Goal: Task Accomplishment & Management: Use online tool/utility

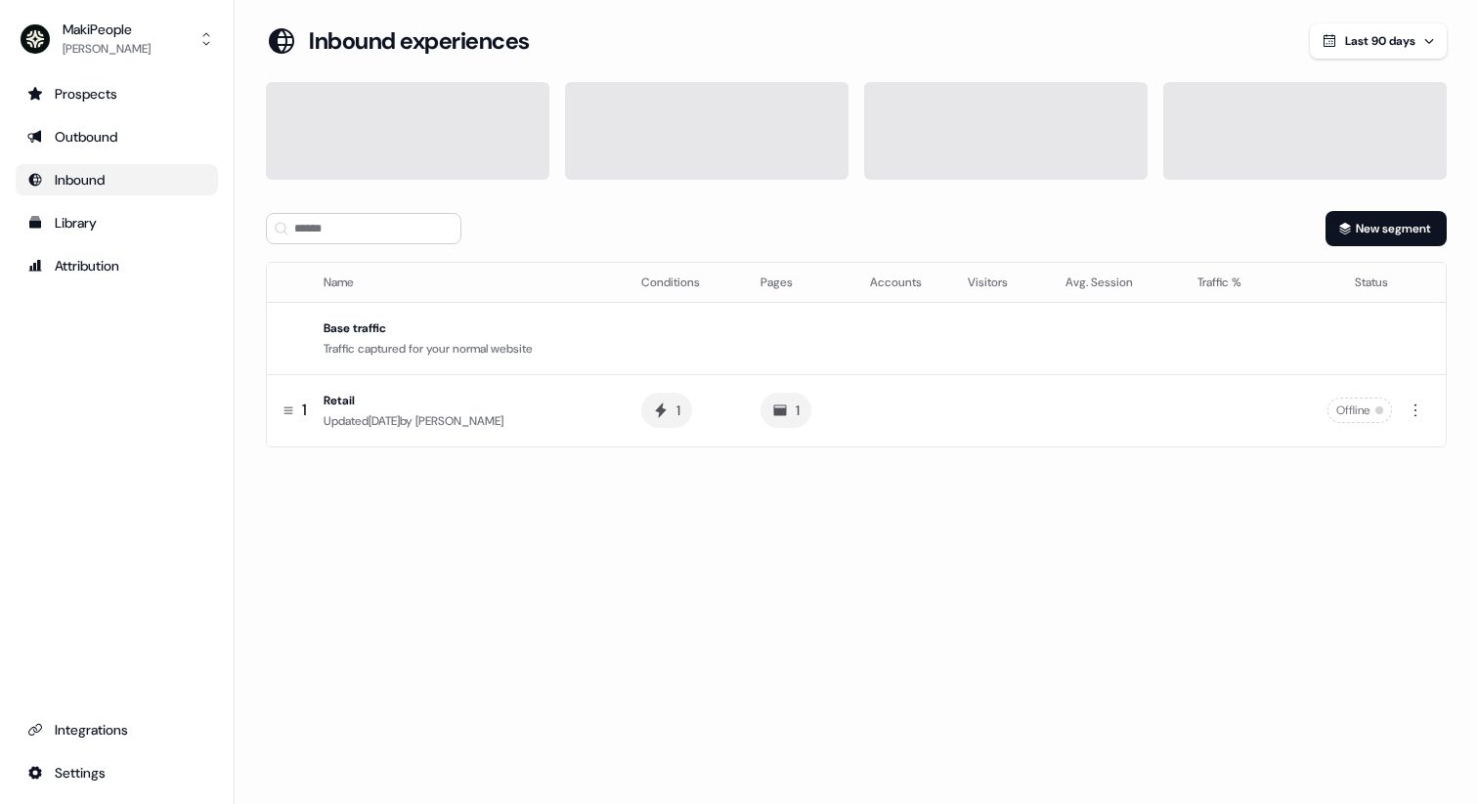
click at [1351, 205] on section "Loading... Inbound experiences Last 90 days New segment Name Conditions Pages A…" at bounding box center [856, 262] width 1243 height 479
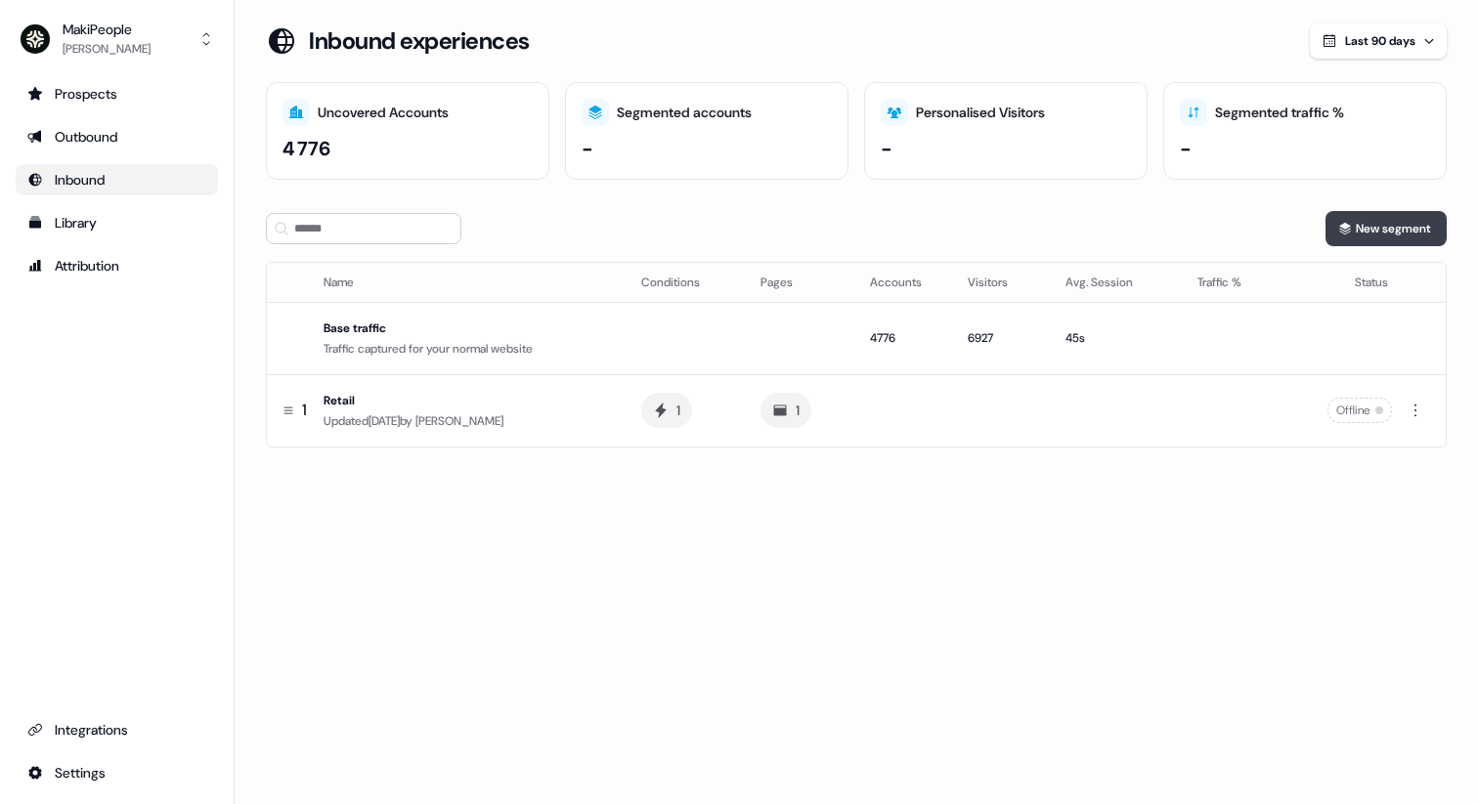
click at [1351, 225] on button "New segment" at bounding box center [1385, 228] width 121 height 35
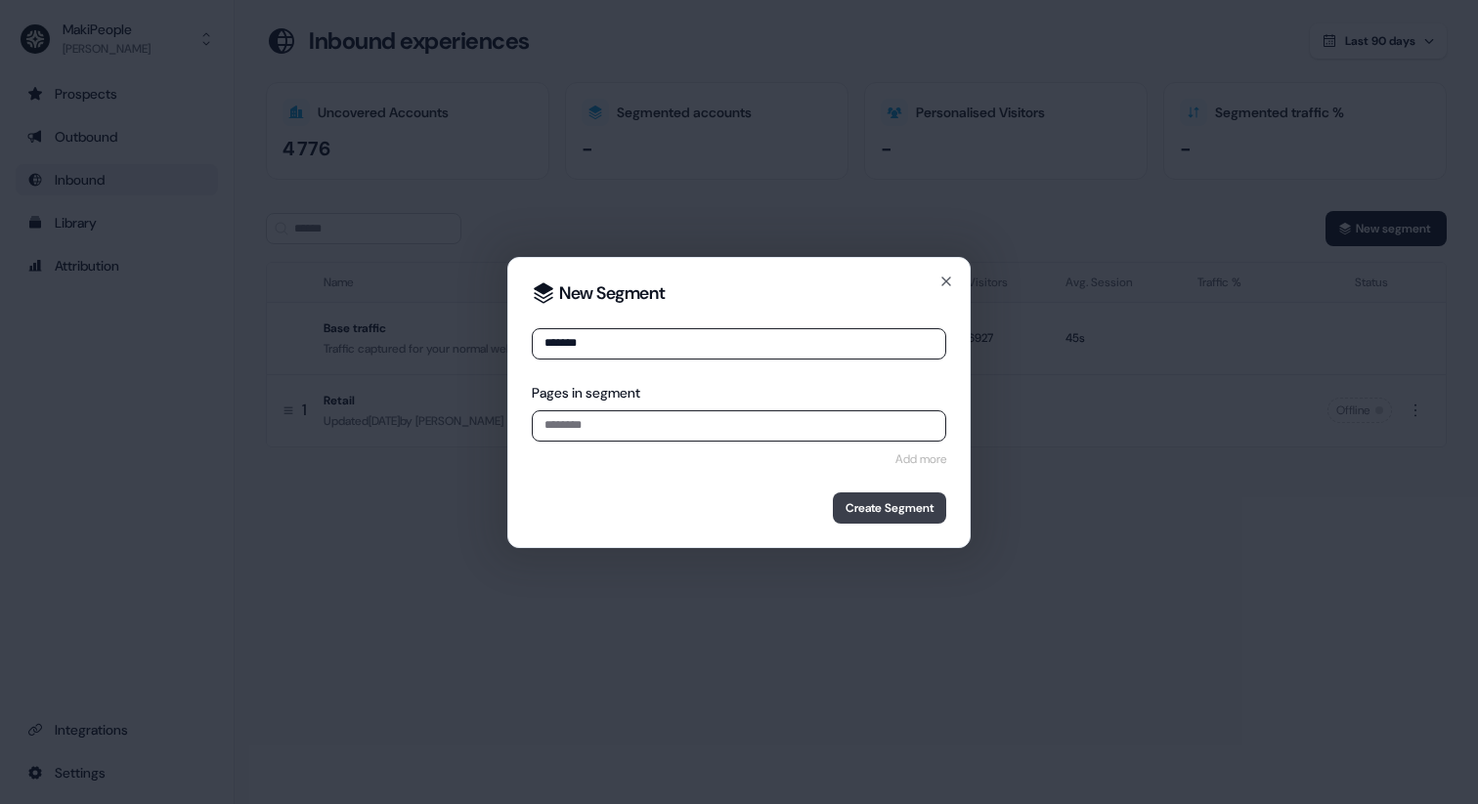
type input "*******"
click at [887, 506] on button "Create Segment" at bounding box center [889, 508] width 113 height 31
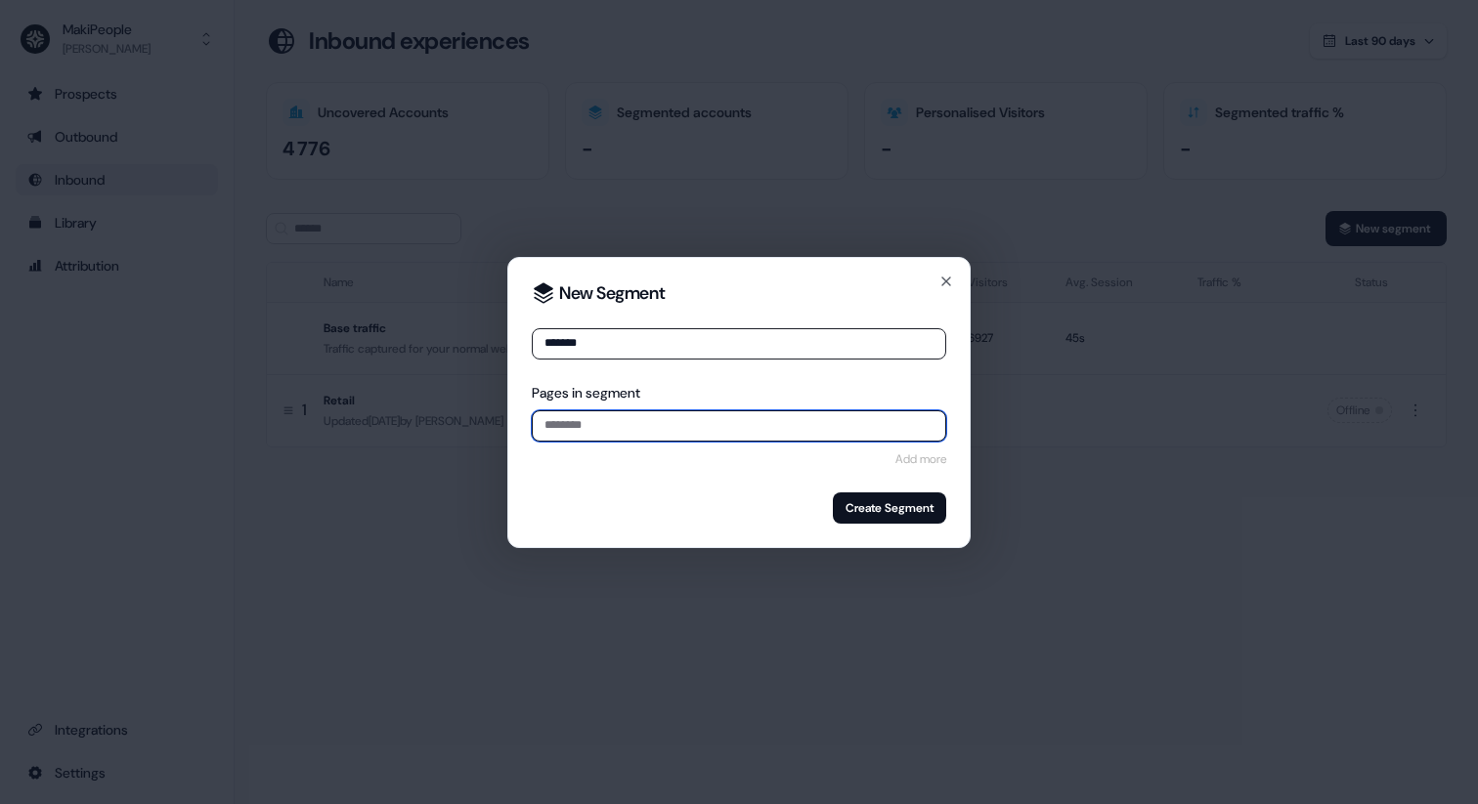
click at [649, 420] on input at bounding box center [739, 426] width 414 height 31
paste input "**********"
type input "**********"
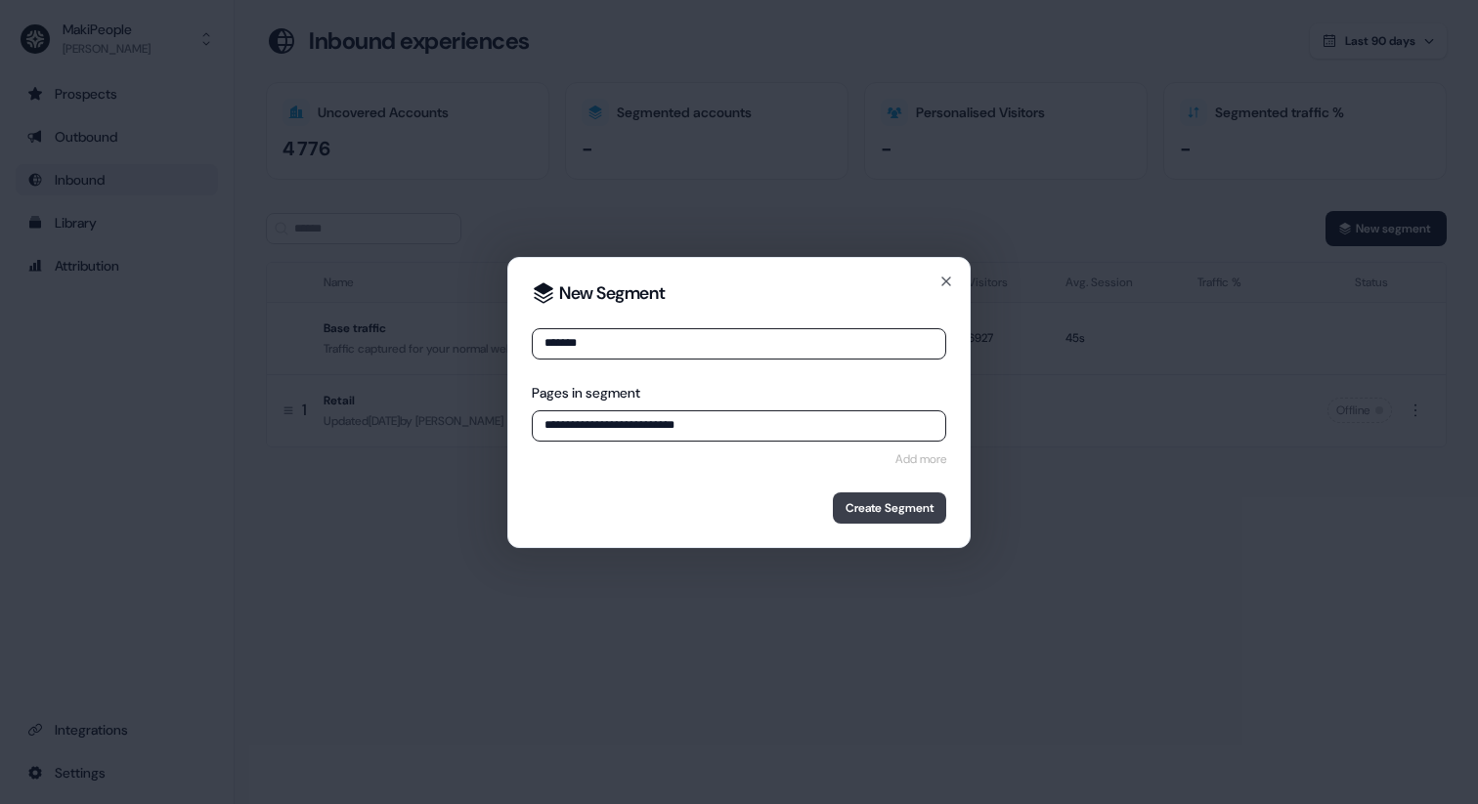
click at [871, 507] on button "Create Segment" at bounding box center [889, 508] width 113 height 31
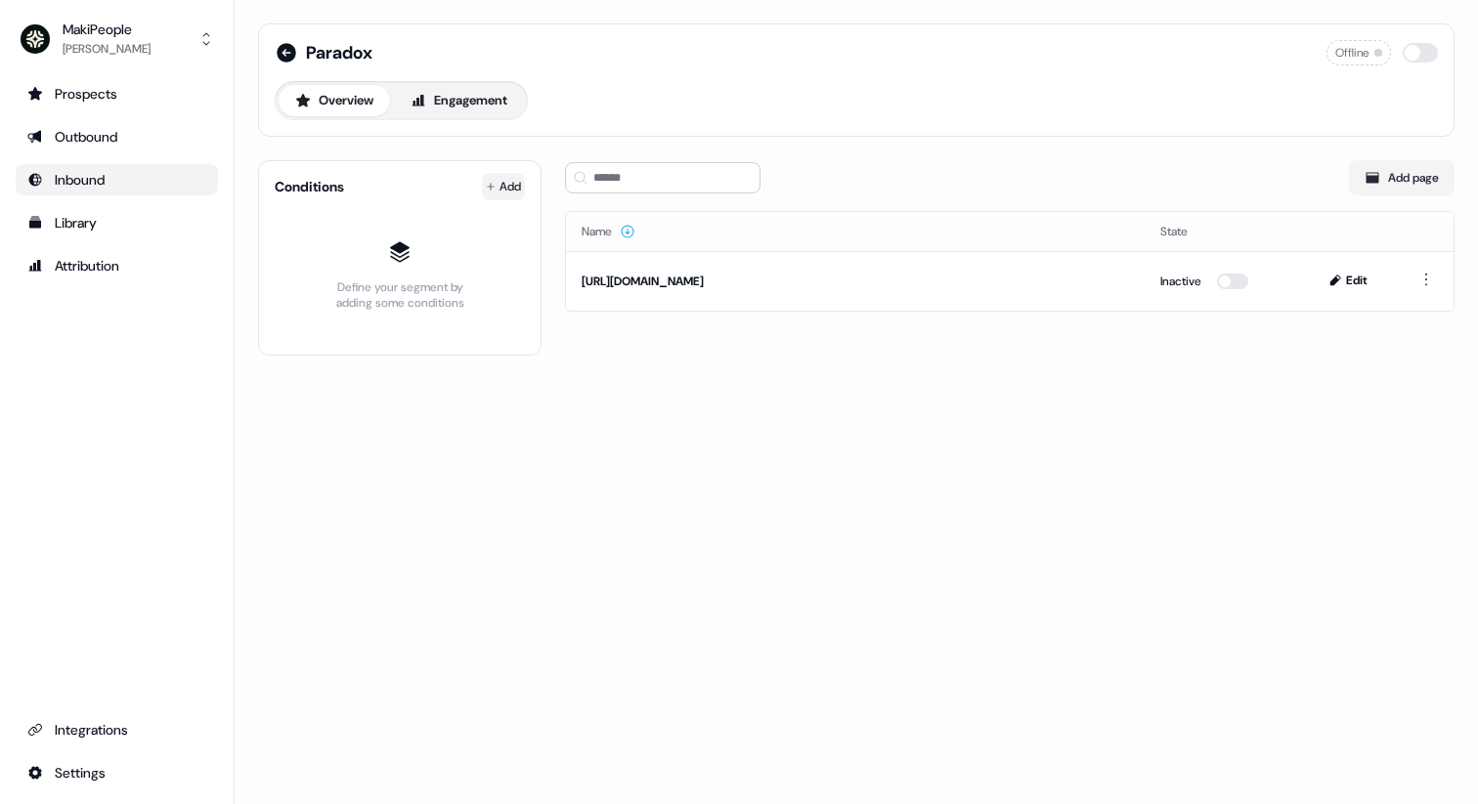
click at [490, 180] on html "For the best experience switch devices to a bigger screen. Go to [DOMAIN_NAME] …" at bounding box center [739, 402] width 1478 height 804
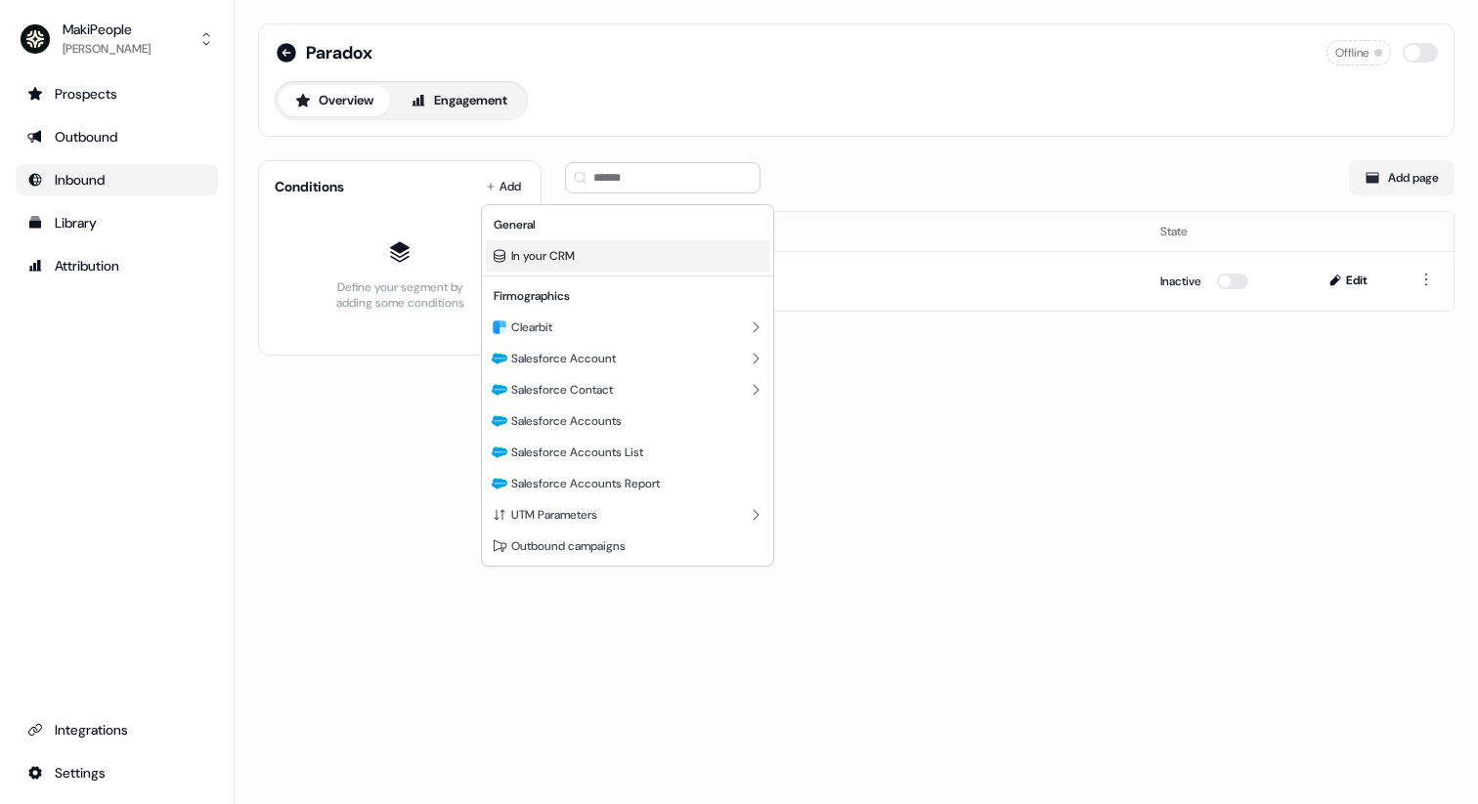
click at [565, 263] on span "In your CRM" at bounding box center [543, 256] width 64 height 16
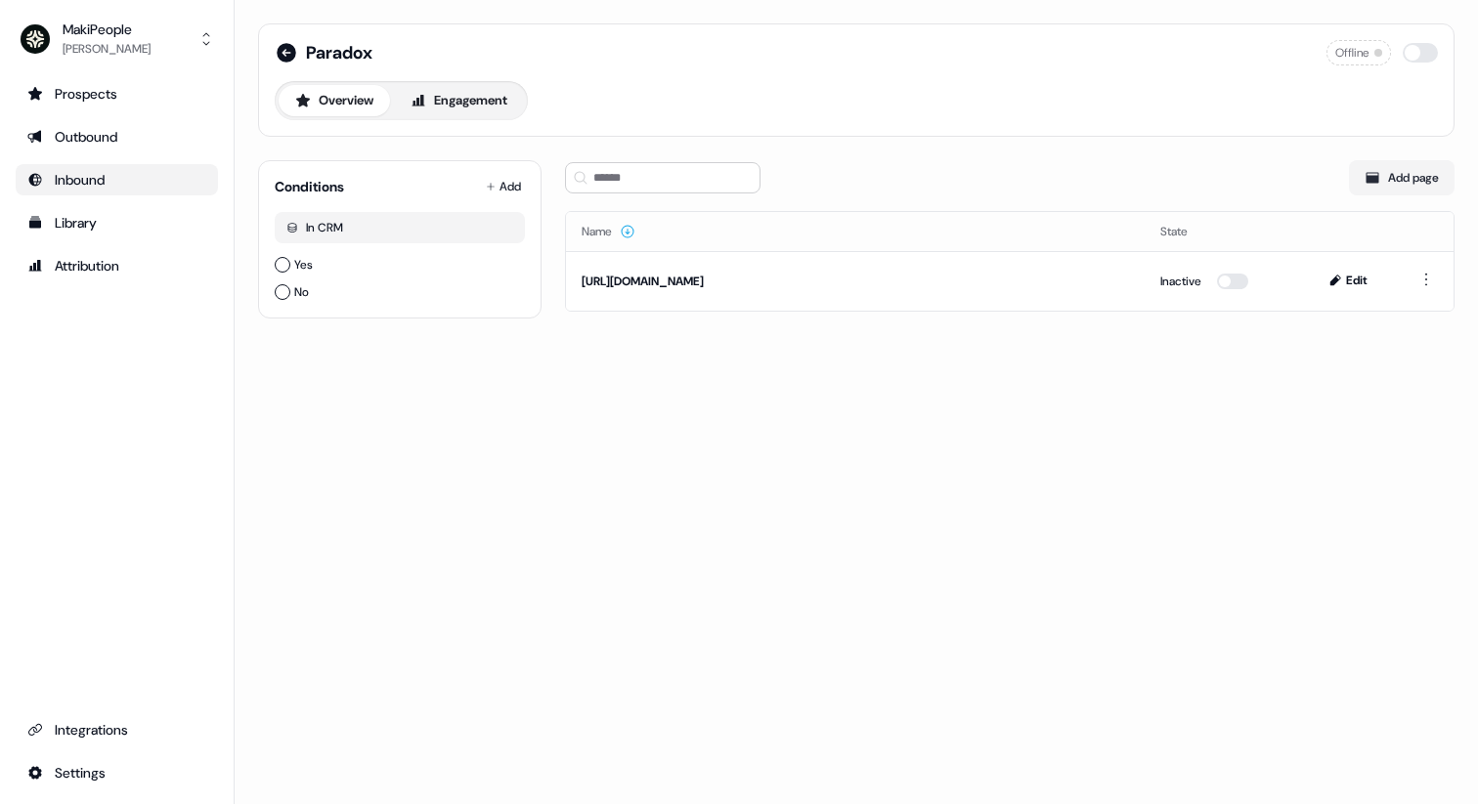
click at [287, 260] on button "Yes" at bounding box center [283, 265] width 16 height 16
click at [500, 192] on html "For the best experience switch devices to a bigger screen. Go to [DOMAIN_NAME] …" at bounding box center [739, 402] width 1478 height 804
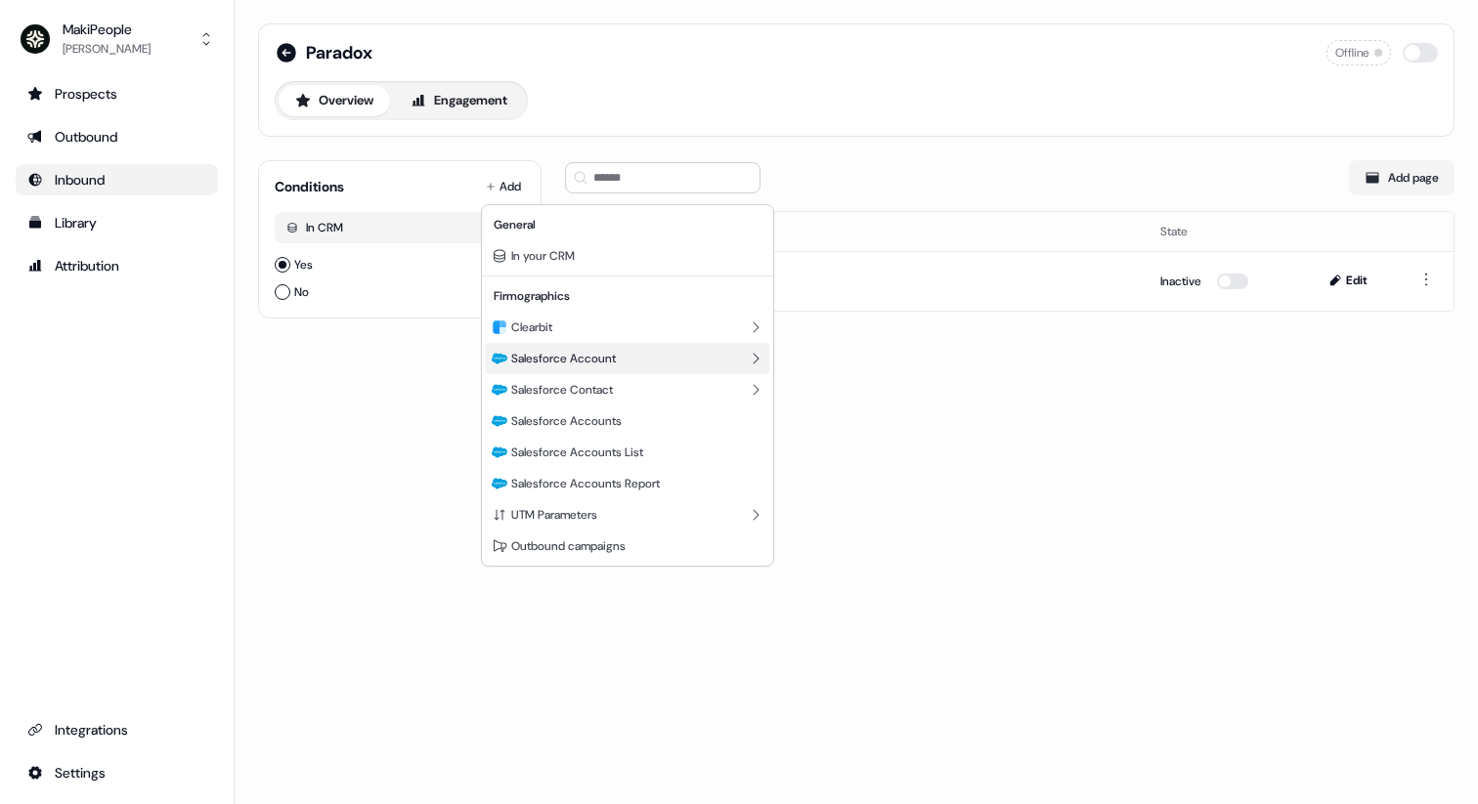
click at [629, 361] on div "Salesforce Account" at bounding box center [627, 358] width 283 height 31
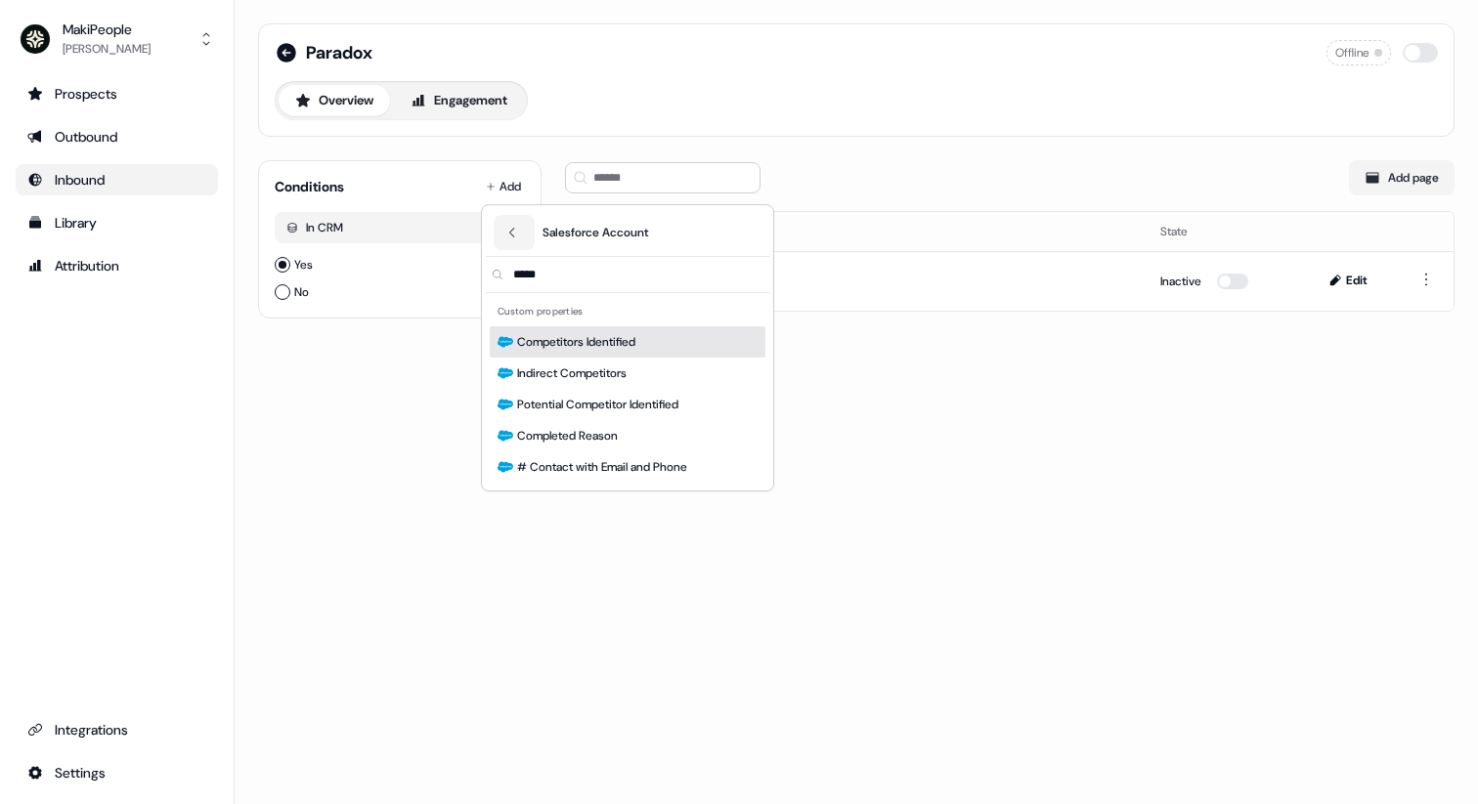
type input "*****"
click at [587, 343] on span "Competitors Identified" at bounding box center [576, 342] width 118 height 20
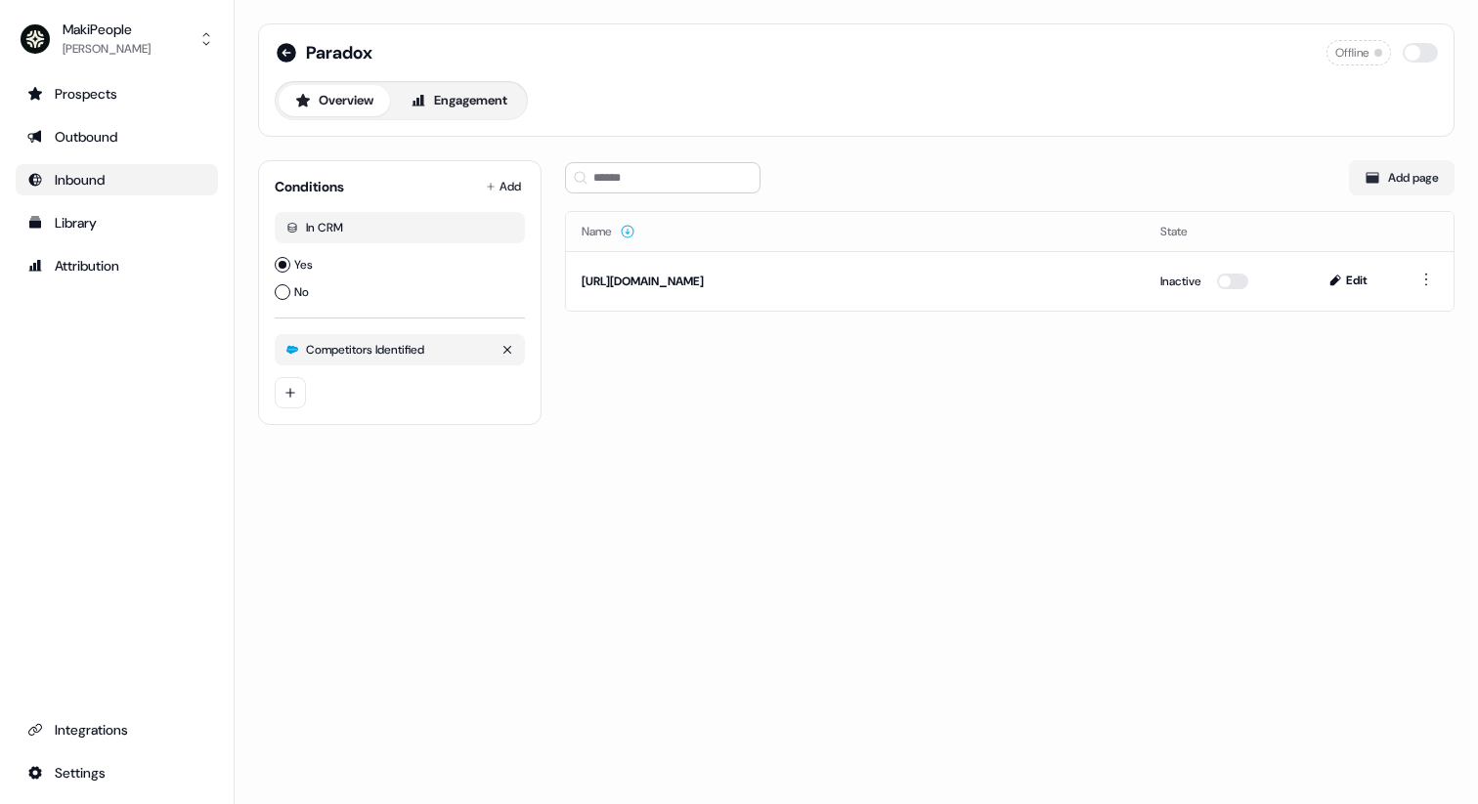
click at [391, 356] on div "Competitors Identified" at bounding box center [365, 350] width 118 height 16
click at [301, 385] on html "For the best experience switch devices to a bigger screen. Go to [DOMAIN_NAME] …" at bounding box center [739, 402] width 1478 height 804
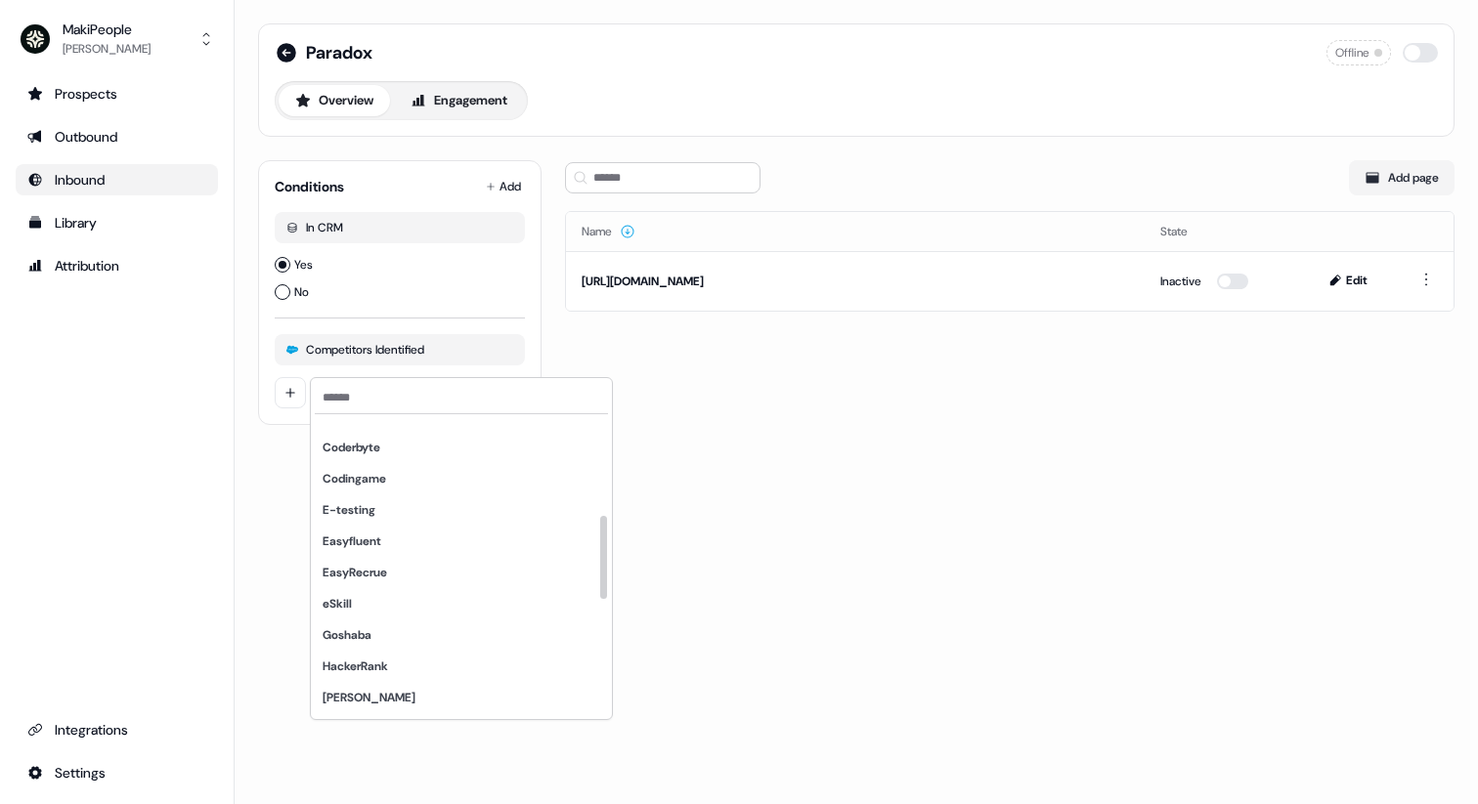
scroll to position [739, 0]
click at [357, 702] on span "Paradox" at bounding box center [345, 700] width 45 height 16
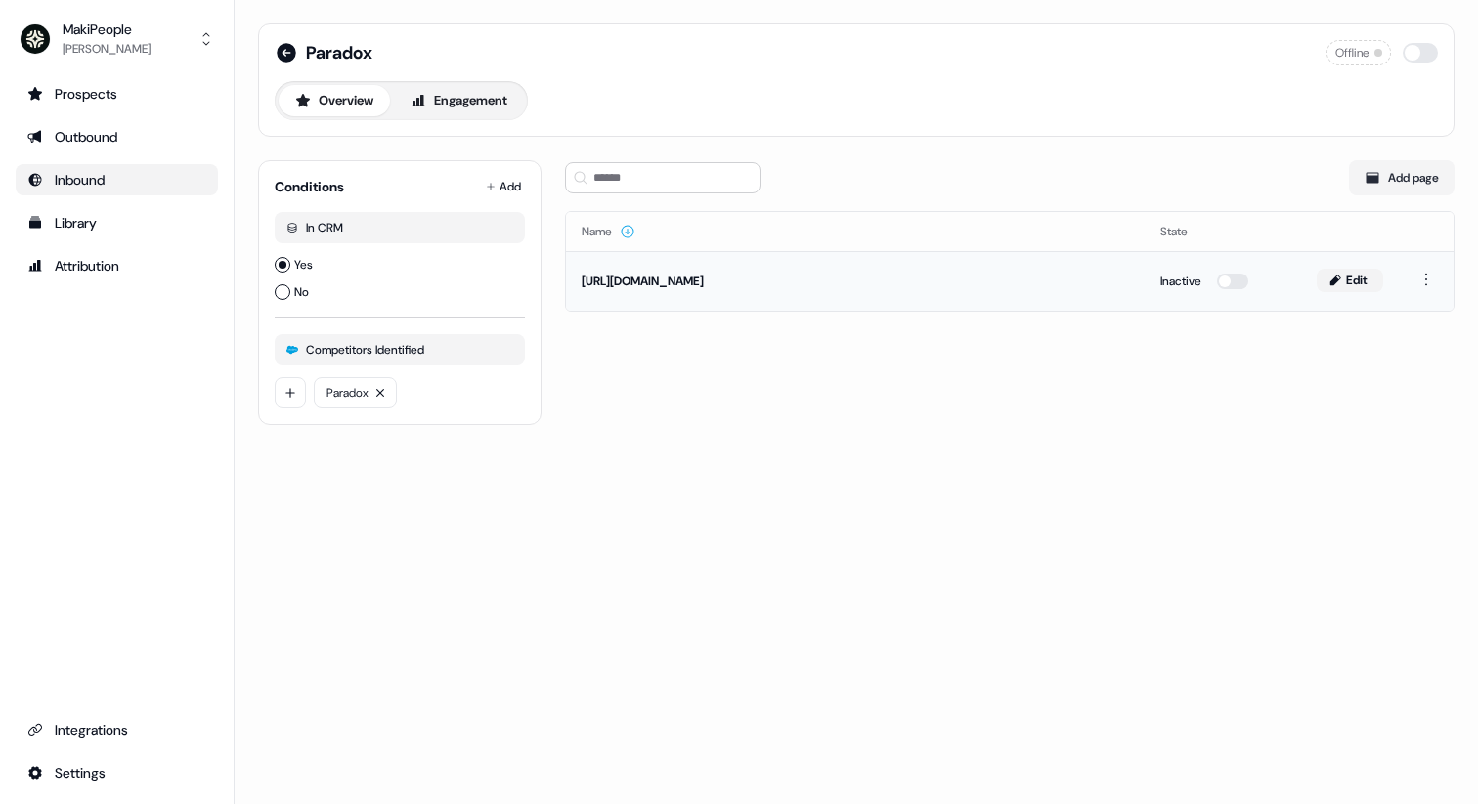
click at [1349, 280] on button "Edit" at bounding box center [1350, 280] width 66 height 23
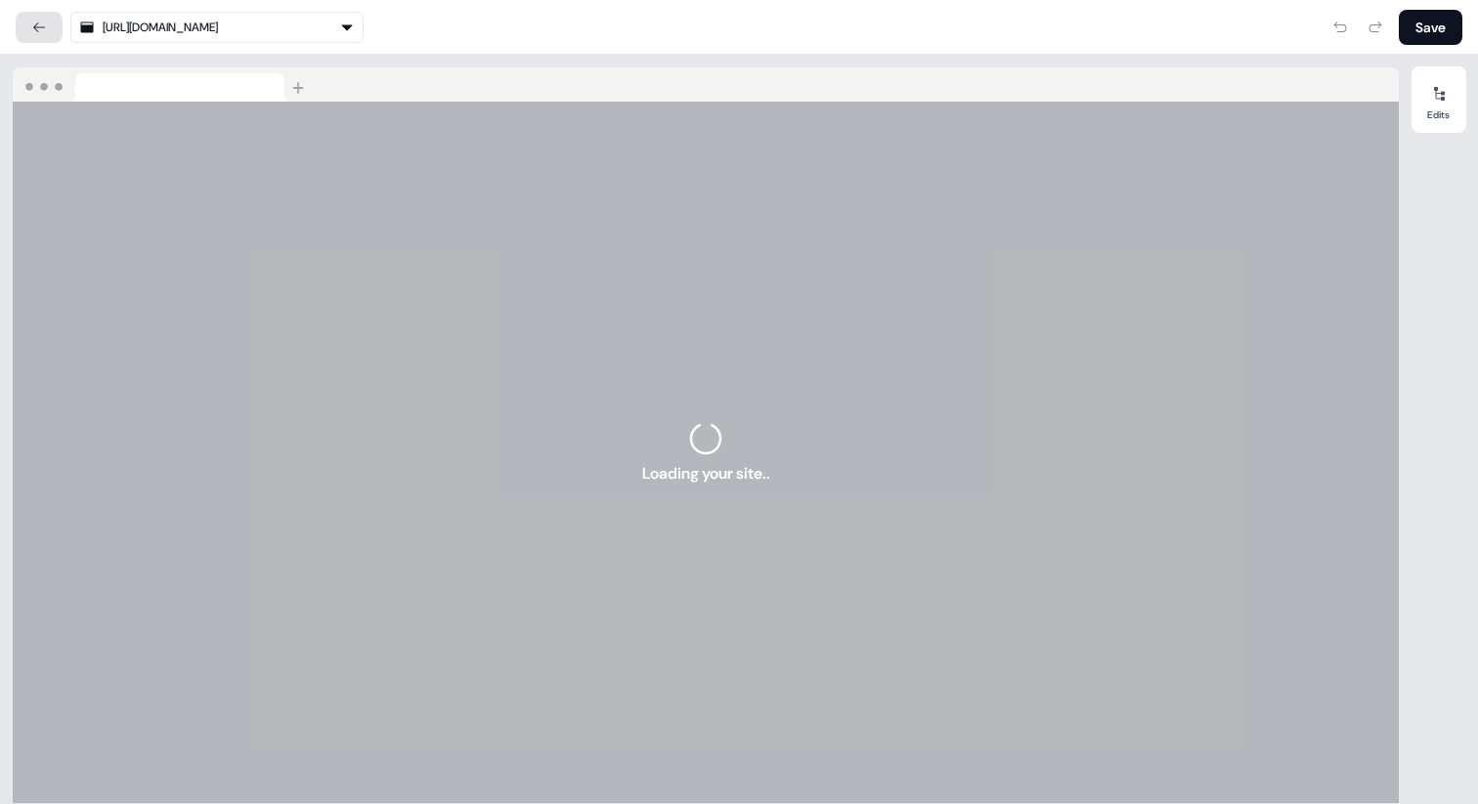
click at [29, 35] on button at bounding box center [39, 27] width 47 height 31
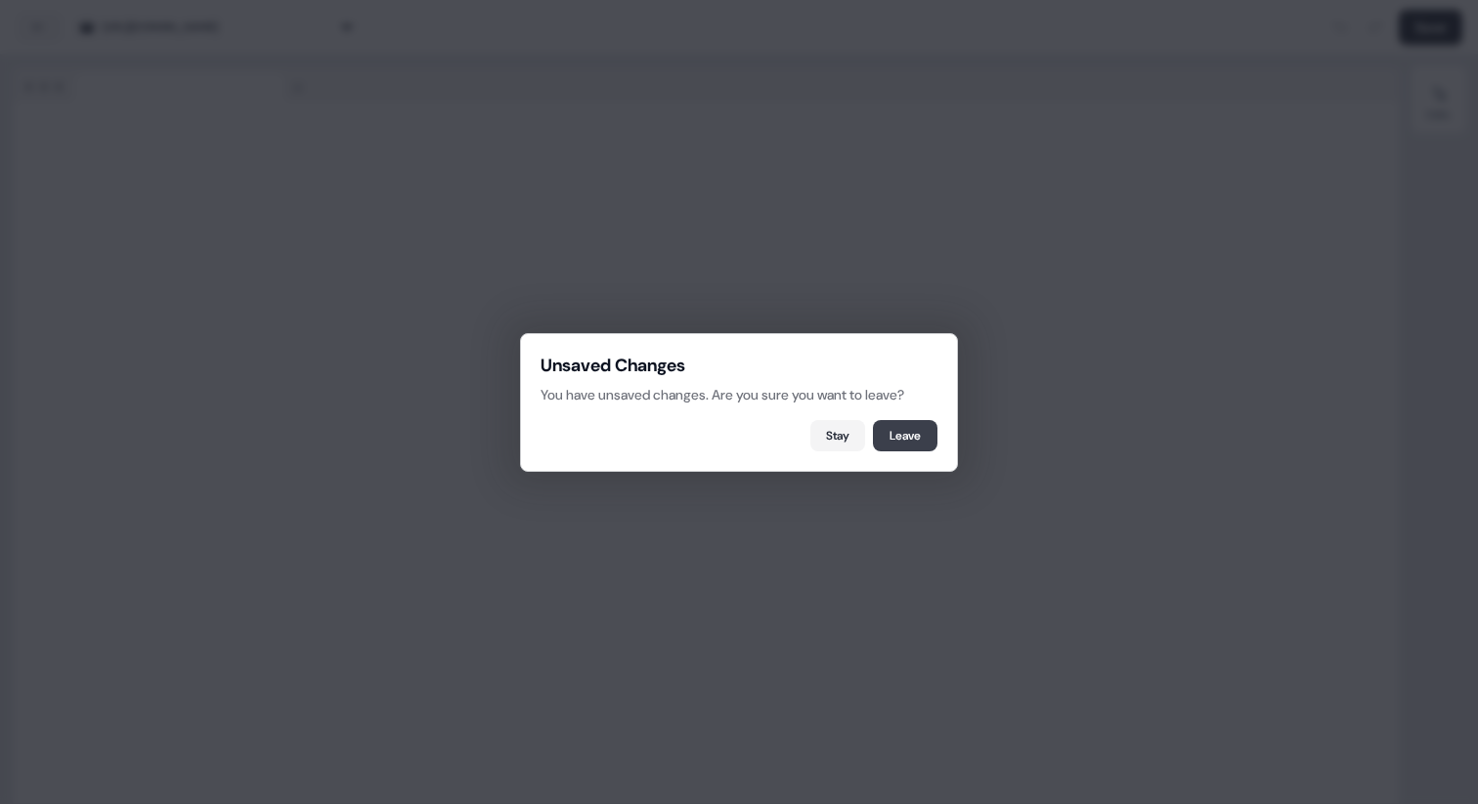
click at [910, 439] on button "Leave" at bounding box center [905, 435] width 65 height 31
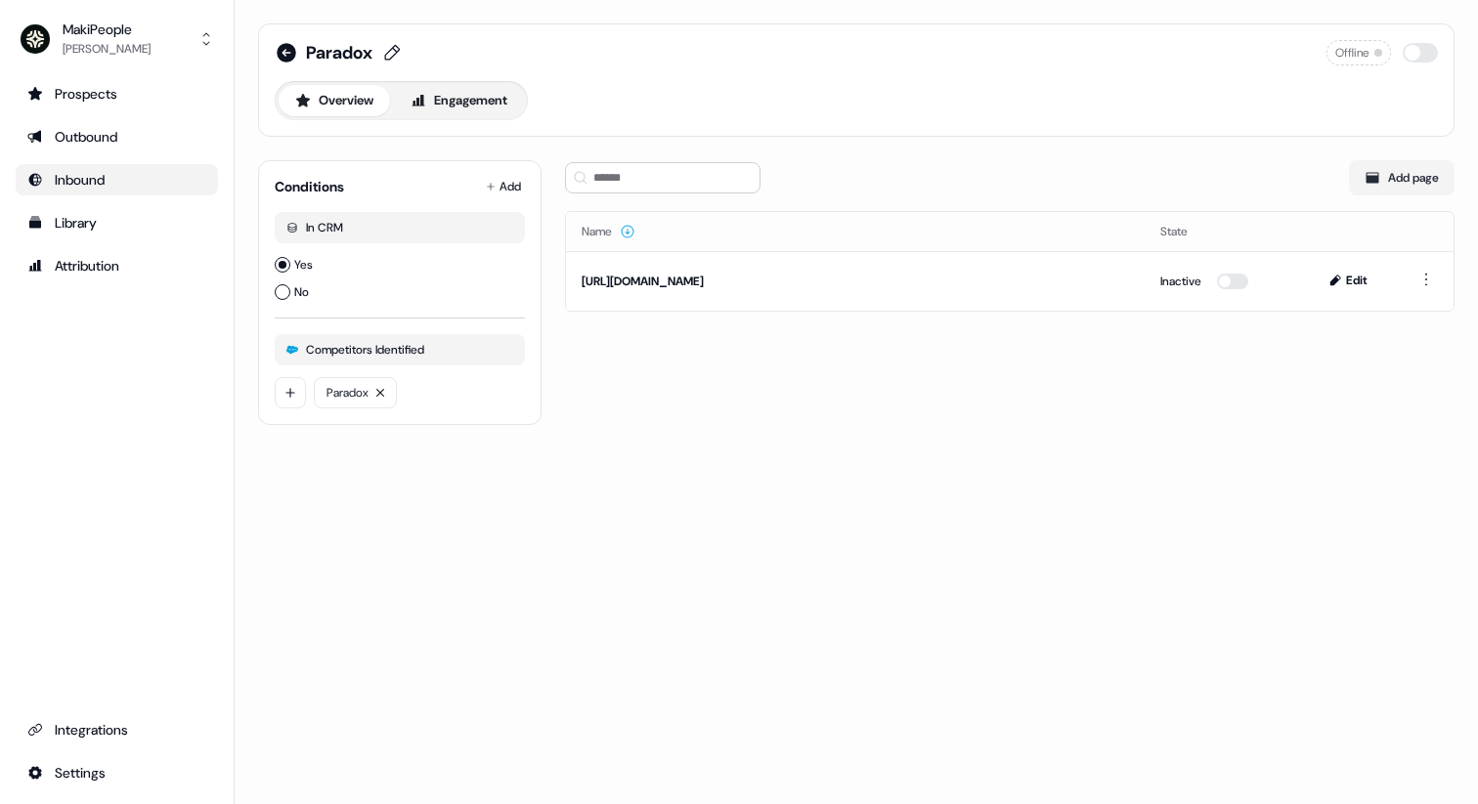
click at [1352, 282] on button "Edit" at bounding box center [1350, 280] width 66 height 23
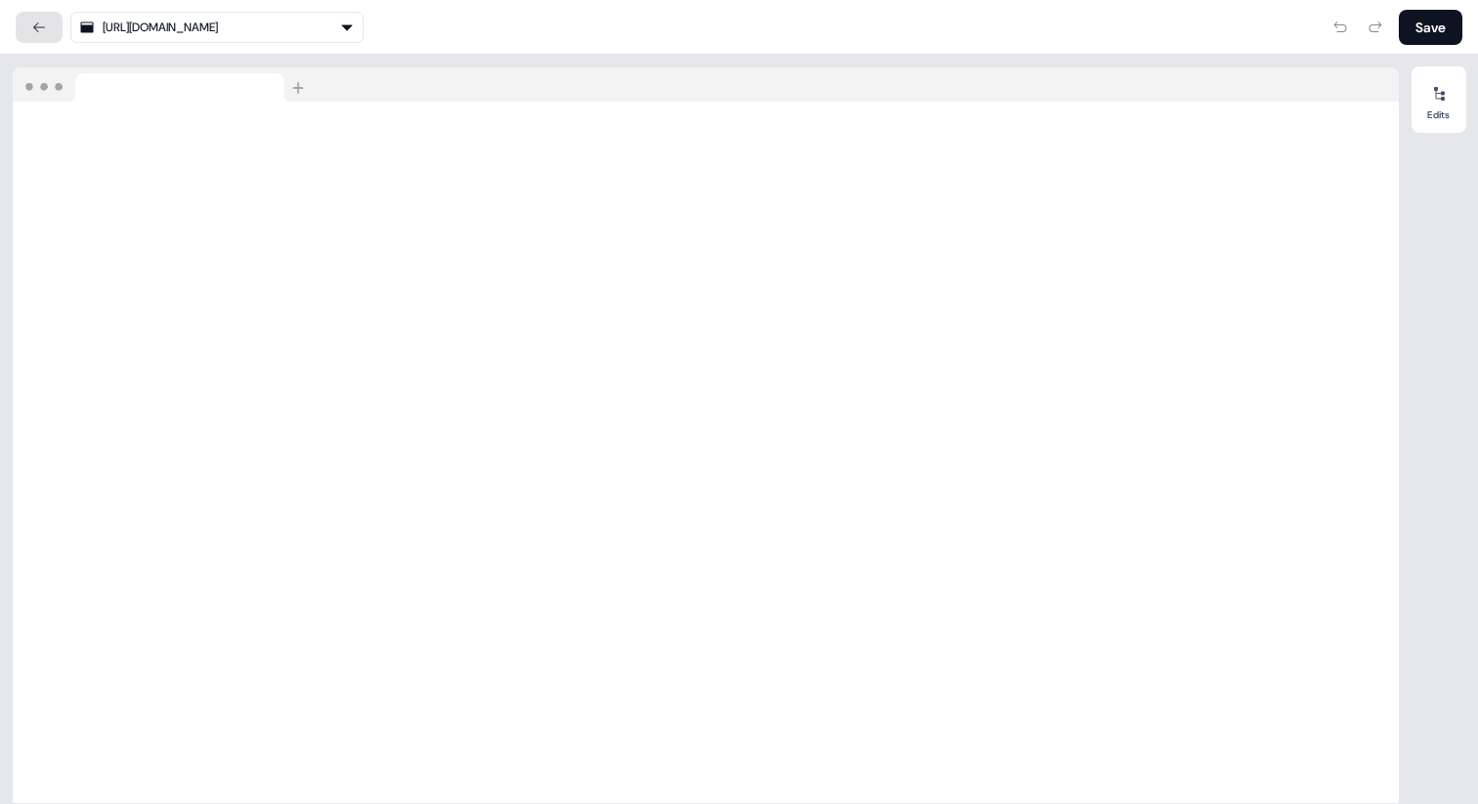
click at [34, 22] on icon at bounding box center [39, 28] width 16 height 16
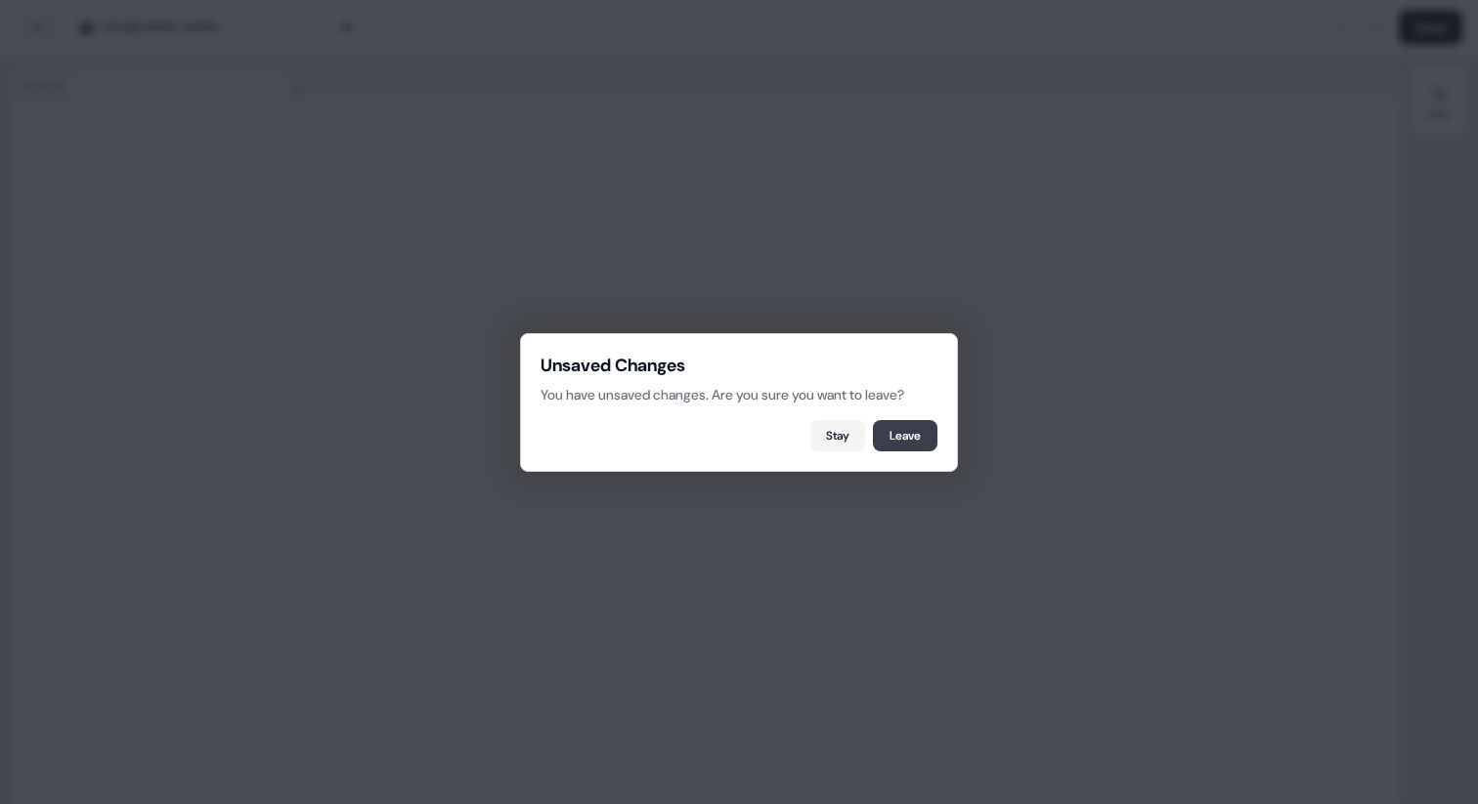
click at [915, 429] on button "Leave" at bounding box center [905, 435] width 65 height 31
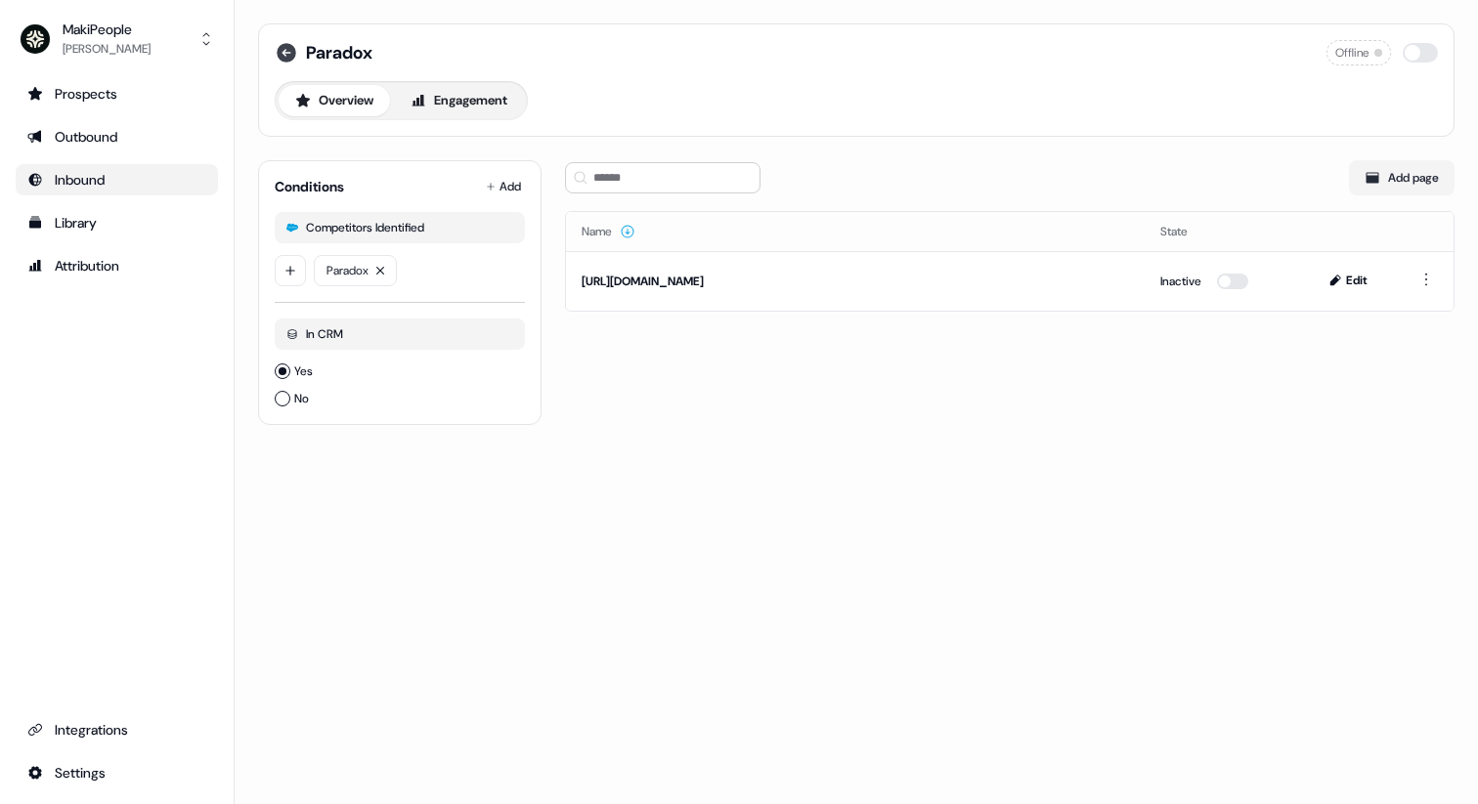
click at [295, 42] on icon at bounding box center [286, 52] width 23 height 23
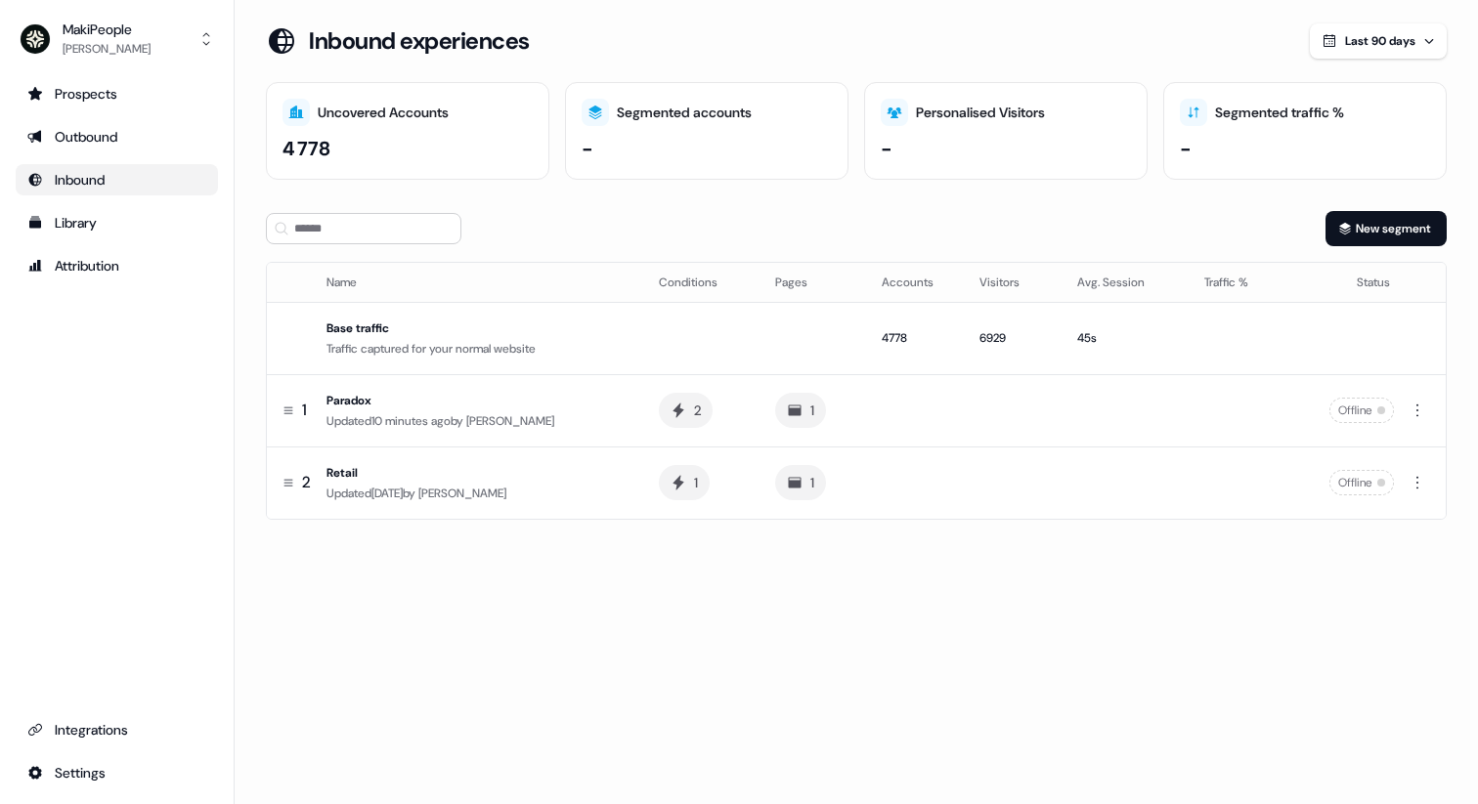
click at [1389, 41] on span "Last 90 days" at bounding box center [1380, 41] width 70 height 16
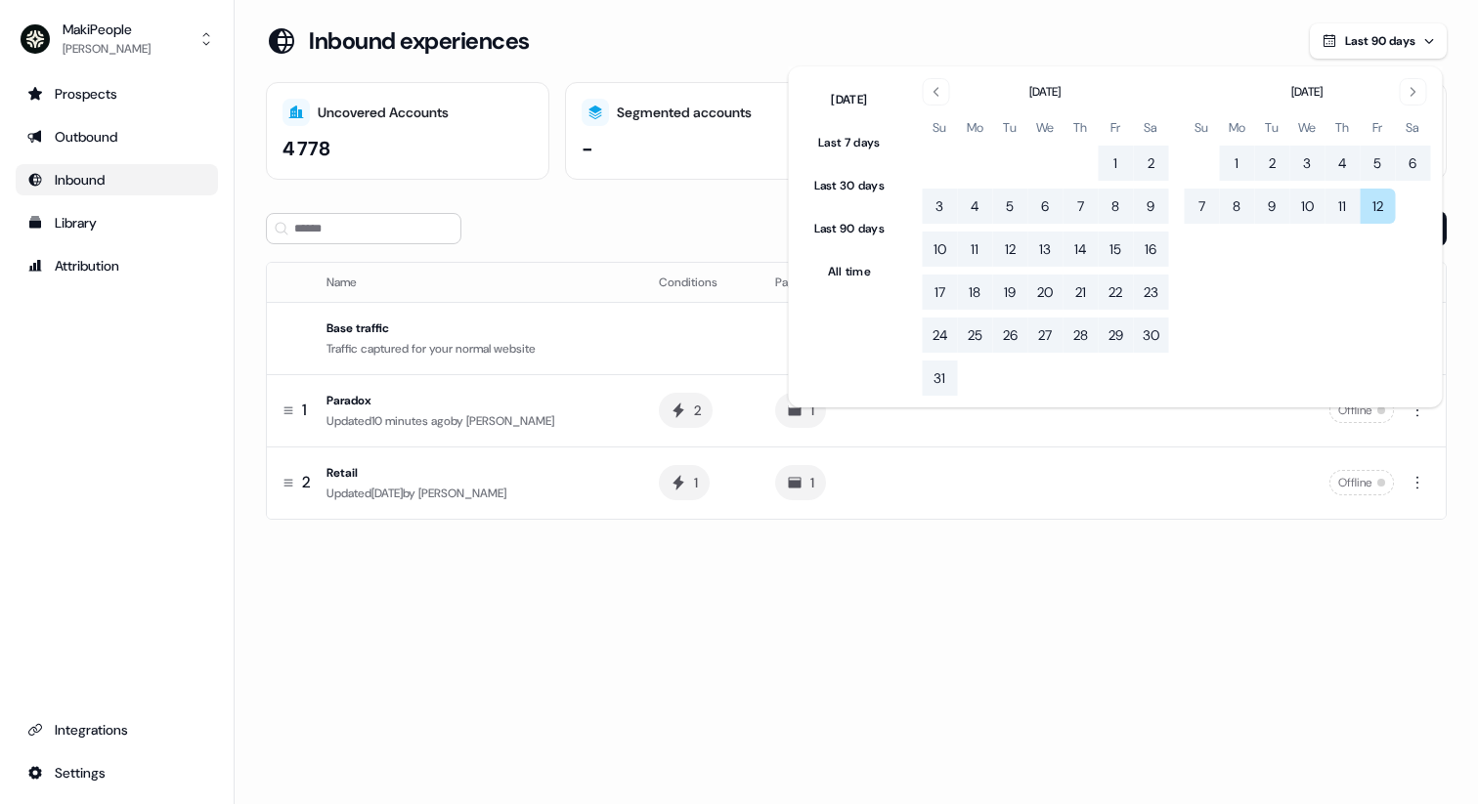
click at [1237, 45] on div "Inbound experiences" at bounding box center [788, 40] width 1044 height 35
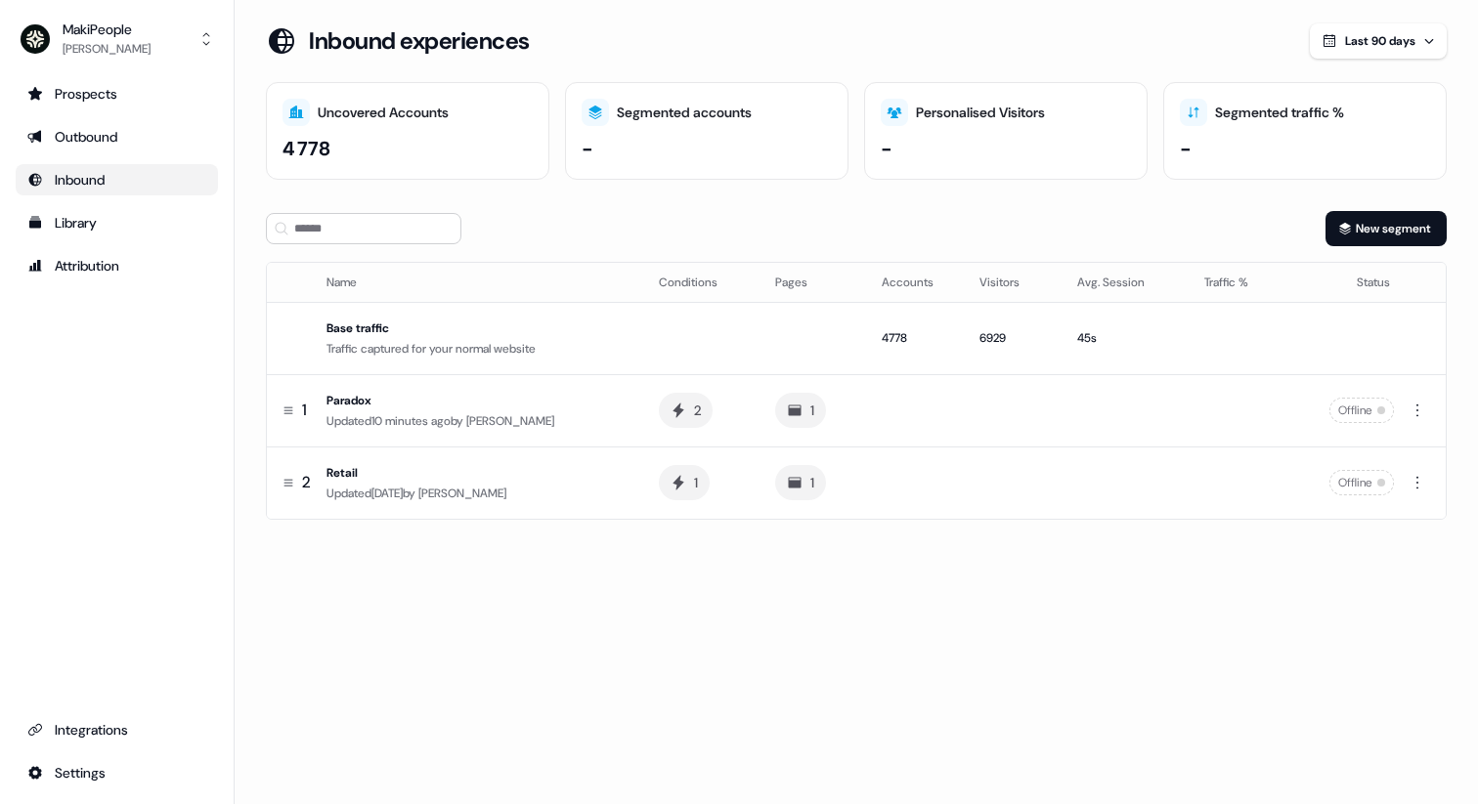
click at [1386, 9] on div "Loading... Inbound experiences Last 90 days Uncovered Accounts 4 778 Segmented …" at bounding box center [856, 287] width 1243 height 575
click at [1369, 28] on button "Last 90 days" at bounding box center [1378, 40] width 137 height 35
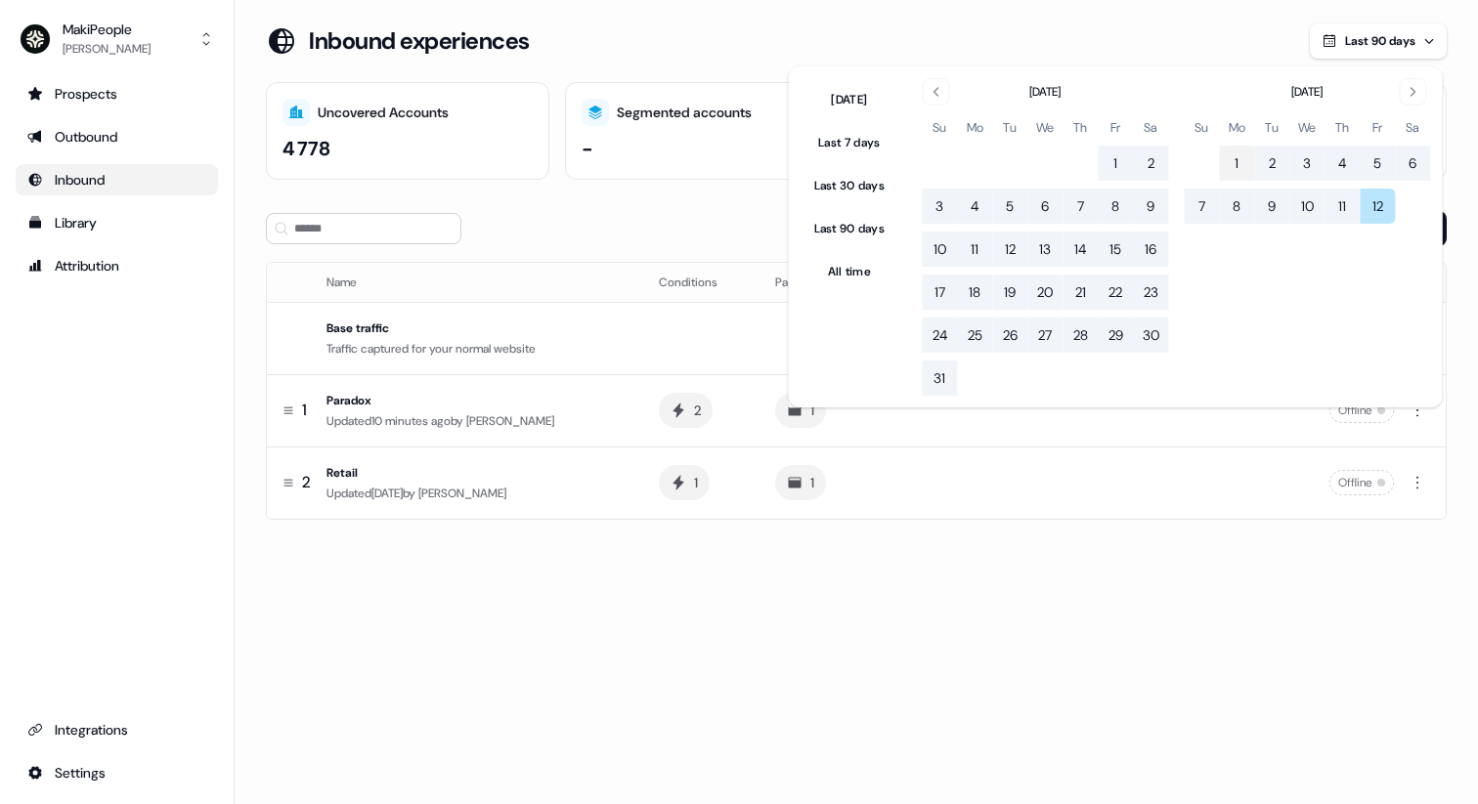
click at [1233, 163] on button "1" at bounding box center [1236, 163] width 35 height 35
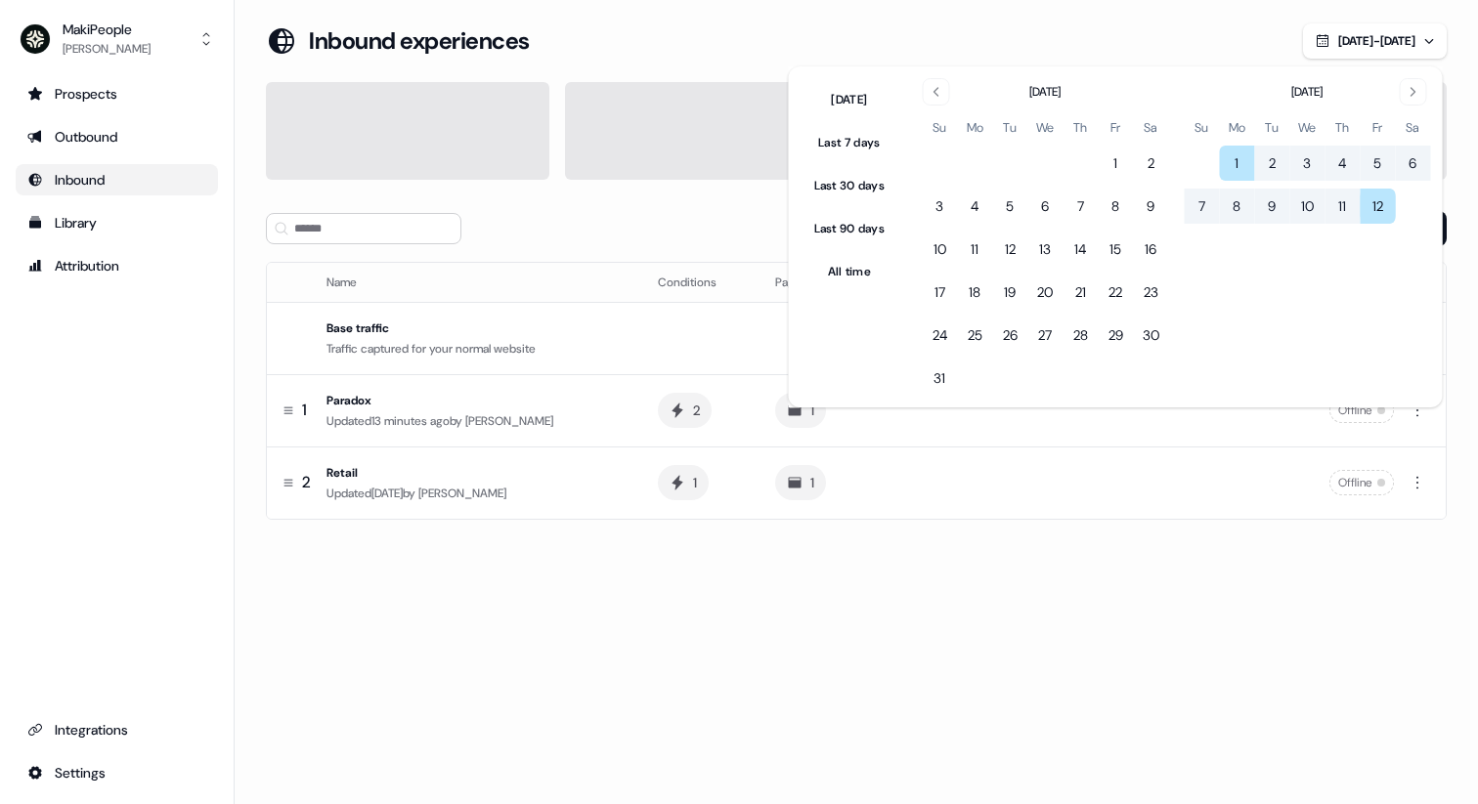
click at [1377, 204] on button "12" at bounding box center [1377, 206] width 35 height 35
click at [1086, 51] on div "Inbound experiences" at bounding box center [784, 40] width 1037 height 35
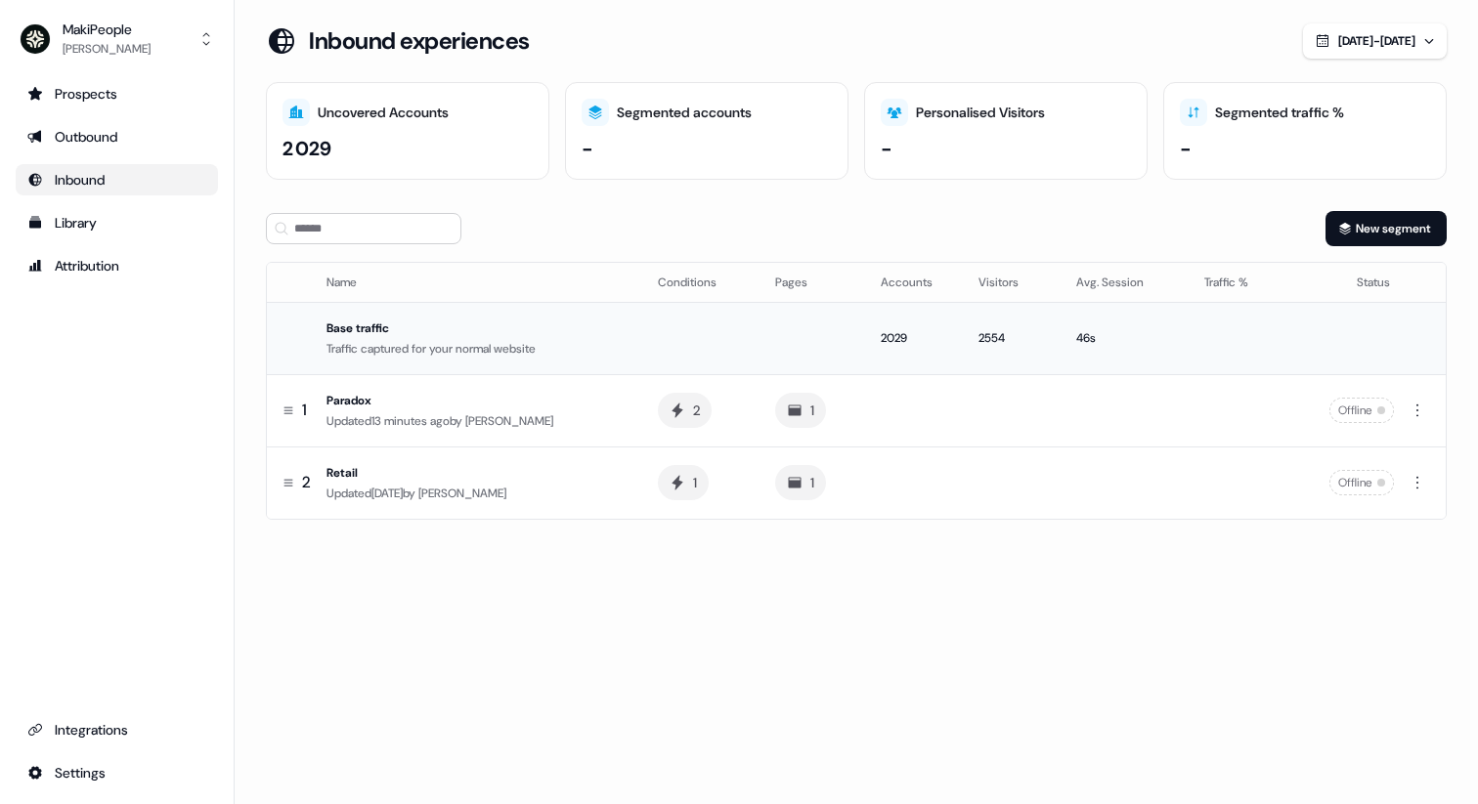
click at [929, 334] on div "2029" at bounding box center [914, 338] width 66 height 20
click at [427, 339] on div "Traffic captured for your normal website" at bounding box center [476, 349] width 300 height 20
click at [1338, 35] on span "[DATE] - [DATE]" at bounding box center [1376, 41] width 77 height 16
click at [926, 29] on div "Inbound experiences" at bounding box center [784, 40] width 1037 height 35
